Goal: Check status: Check status

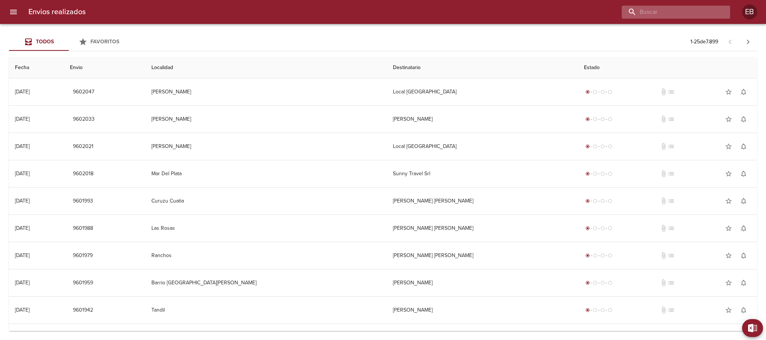
click at [676, 12] on input "buscar" at bounding box center [670, 12] width 96 height 13
paste input "R-0229-00025207"
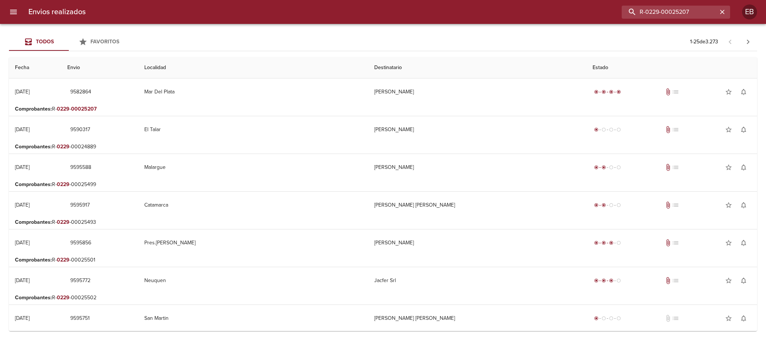
drag, startPoint x: 673, startPoint y: 9, endPoint x: 583, endPoint y: 27, distance: 91.6
click at [609, 12] on div "R-0229-00025207" at bounding box center [411, 12] width 639 height 13
type input "25207"
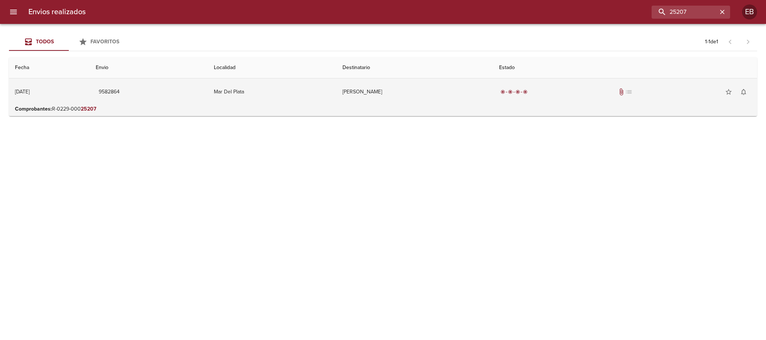
click at [273, 91] on td "Mar Del Plata" at bounding box center [272, 92] width 129 height 27
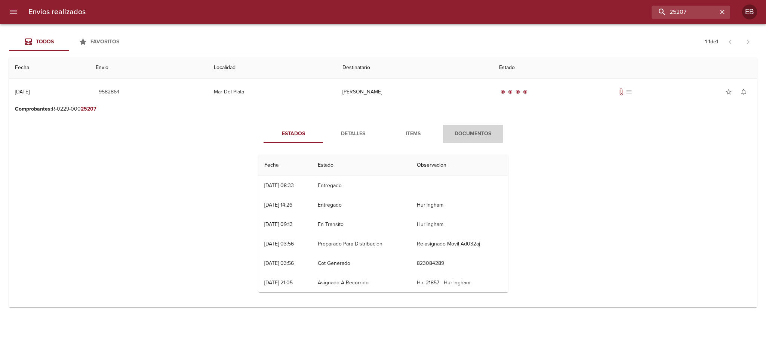
click at [460, 135] on span "Documentos" at bounding box center [473, 133] width 51 height 9
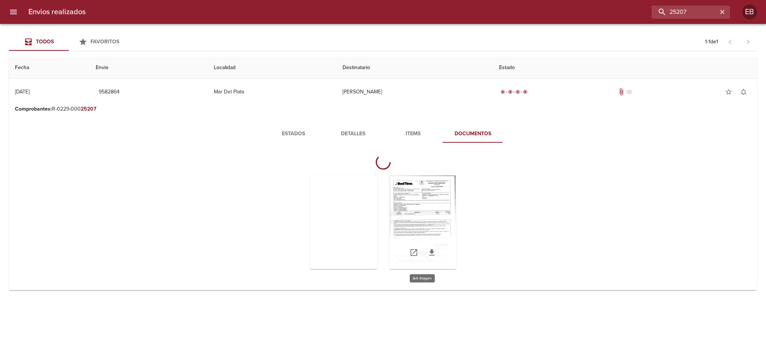
click at [407, 209] on div "Tabla de envíos del cliente" at bounding box center [422, 223] width 67 height 94
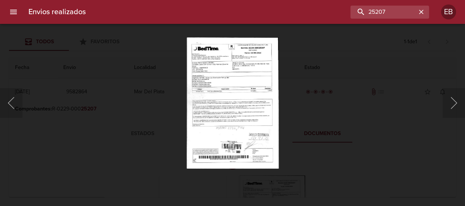
click at [235, 105] on div "This image failed to load" at bounding box center [232, 103] width 465 height 206
